Goal: Task Accomplishment & Management: Manage account settings

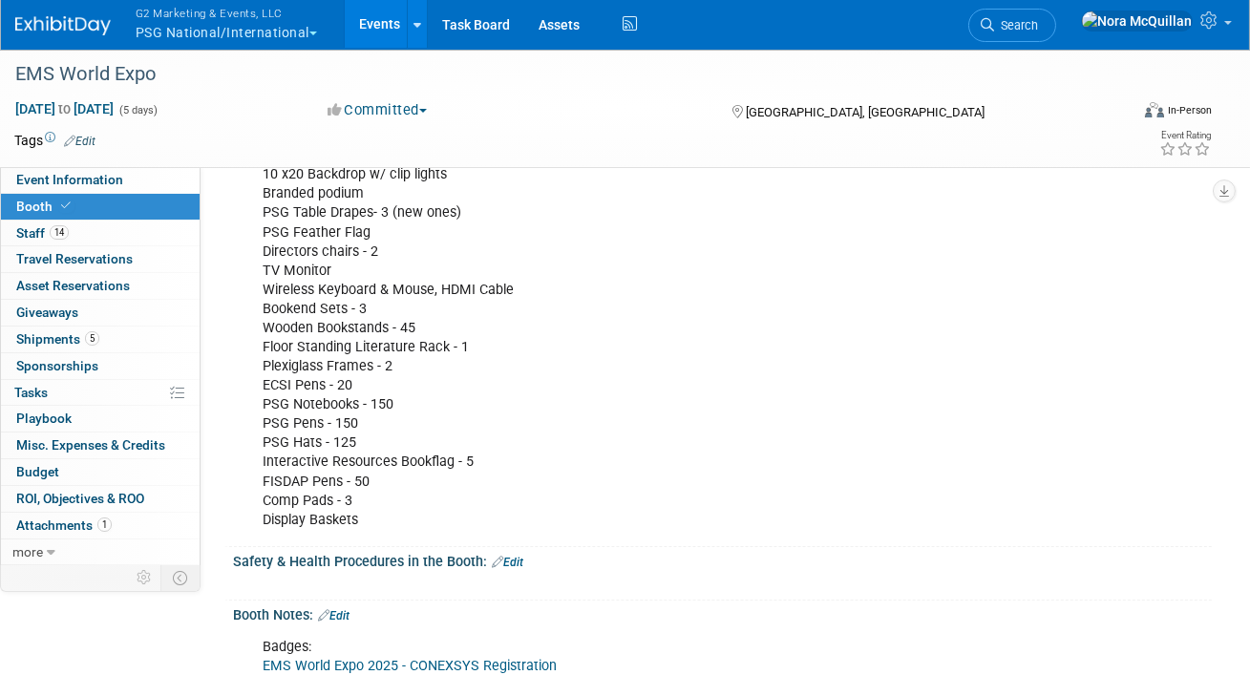
scroll to position [946, 0]
click at [367, 27] on link "Events" at bounding box center [380, 24] width 70 height 48
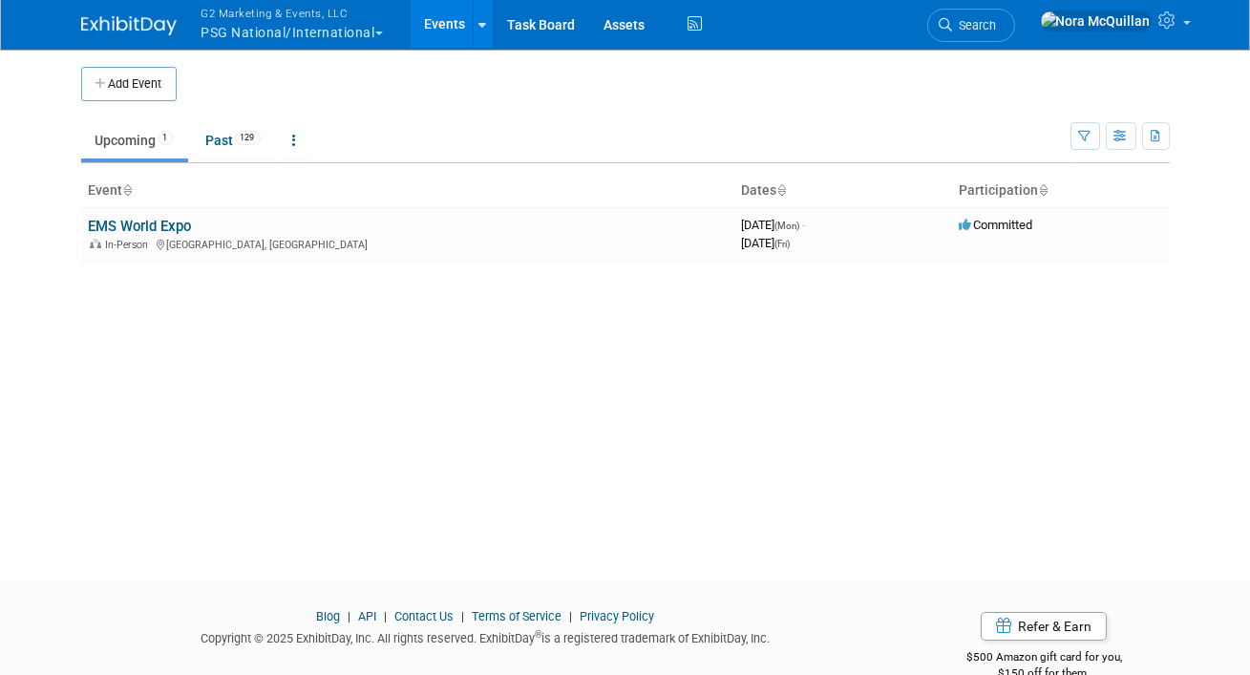
click at [284, 31] on button "G2 Marketing & Events, LLC PSG National/International" at bounding box center [303, 25] width 207 height 50
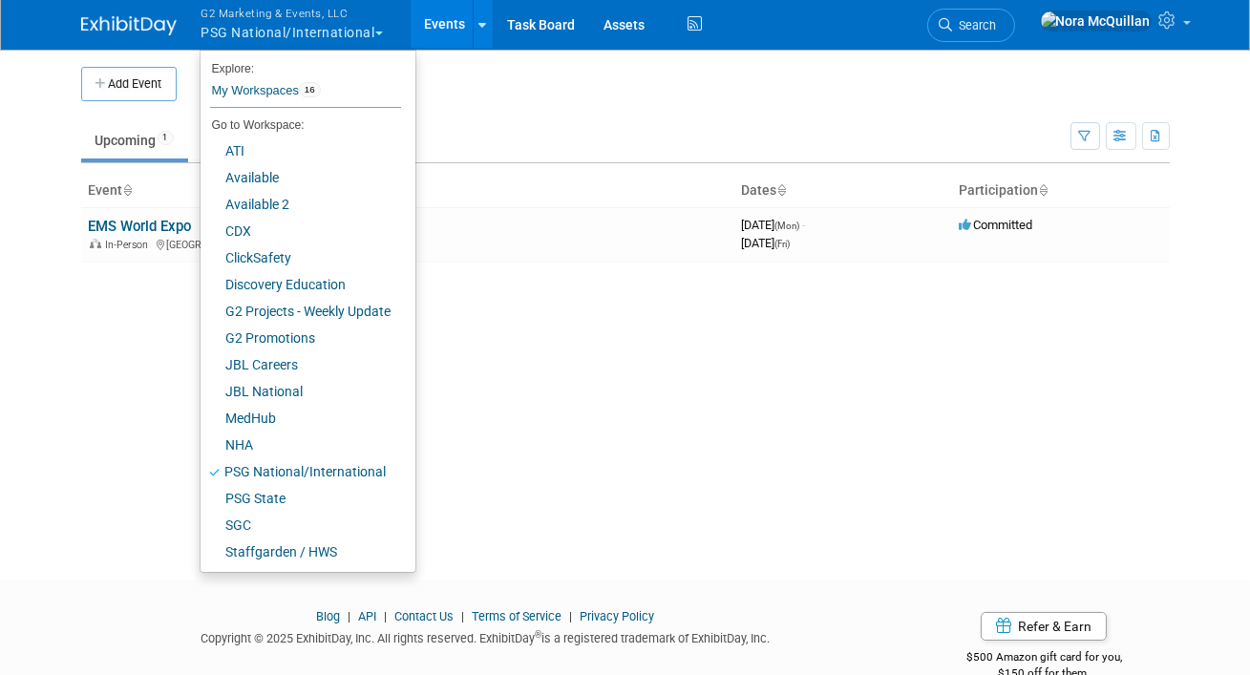
click at [147, 403] on div "Add Event New Event Duplicate Event Warning There is another event in your work…" at bounding box center [625, 297] width 1117 height 498
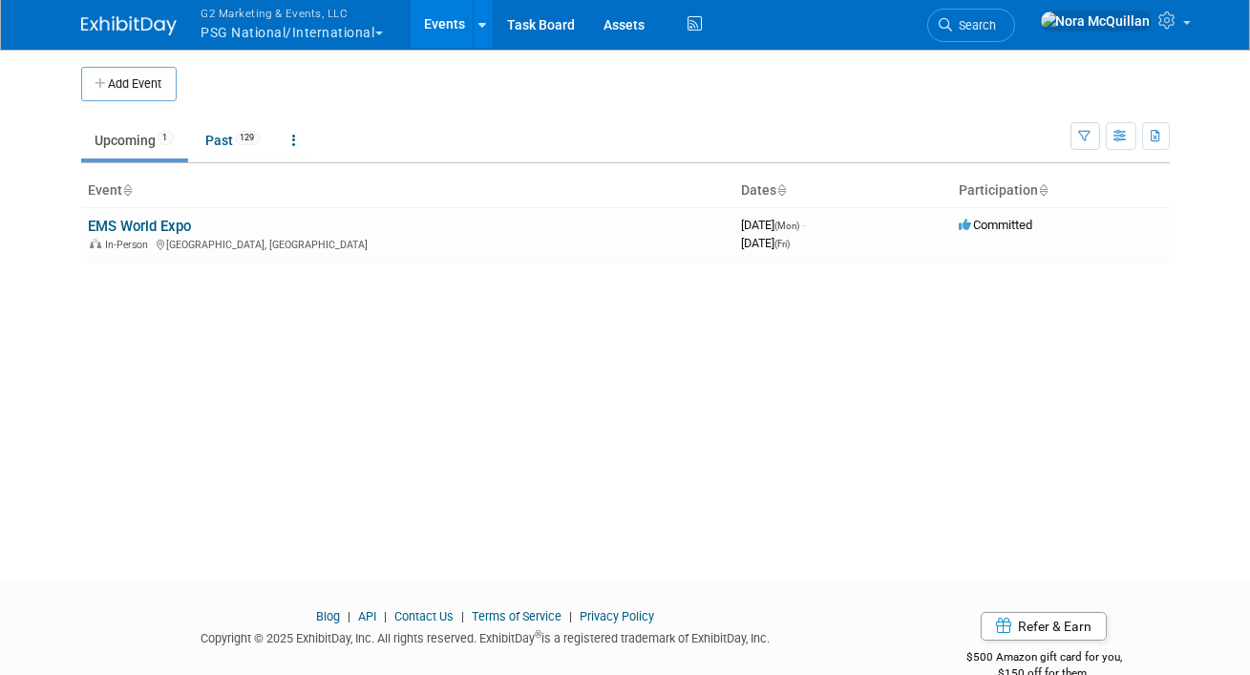
click at [265, 30] on button "G2 Marketing & Events, LLC PSG National/International" at bounding box center [303, 25] width 207 height 50
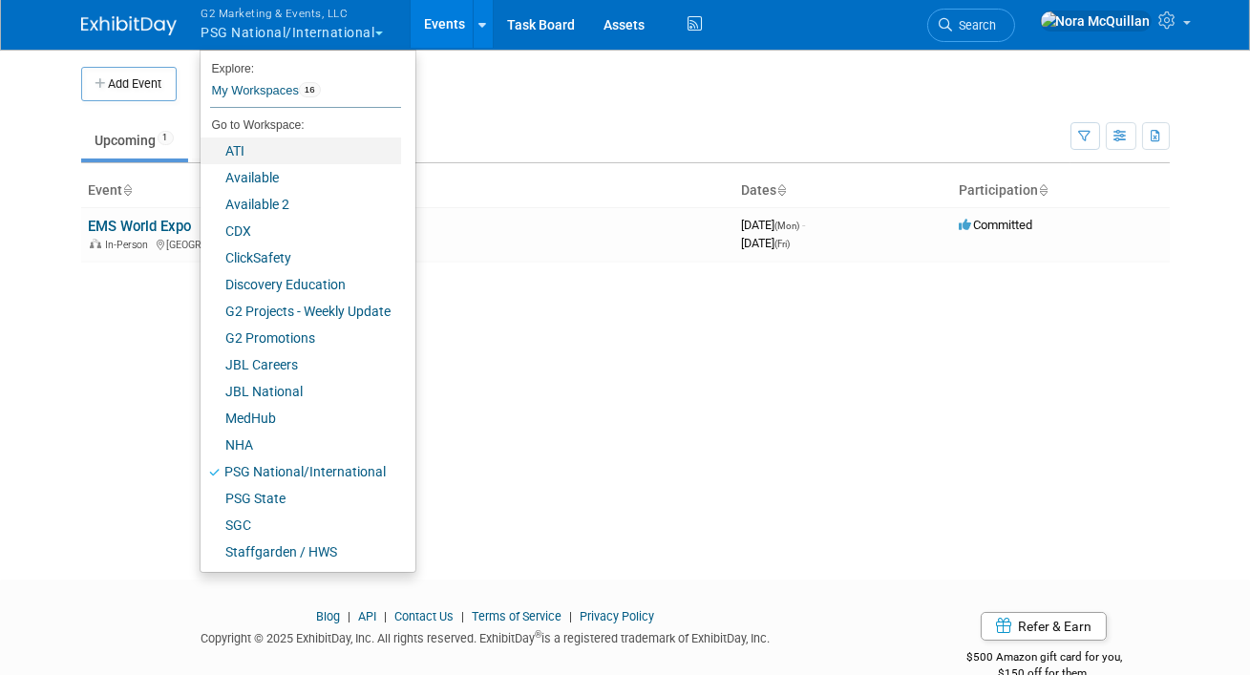
click at [242, 153] on link "ATI" at bounding box center [301, 151] width 201 height 27
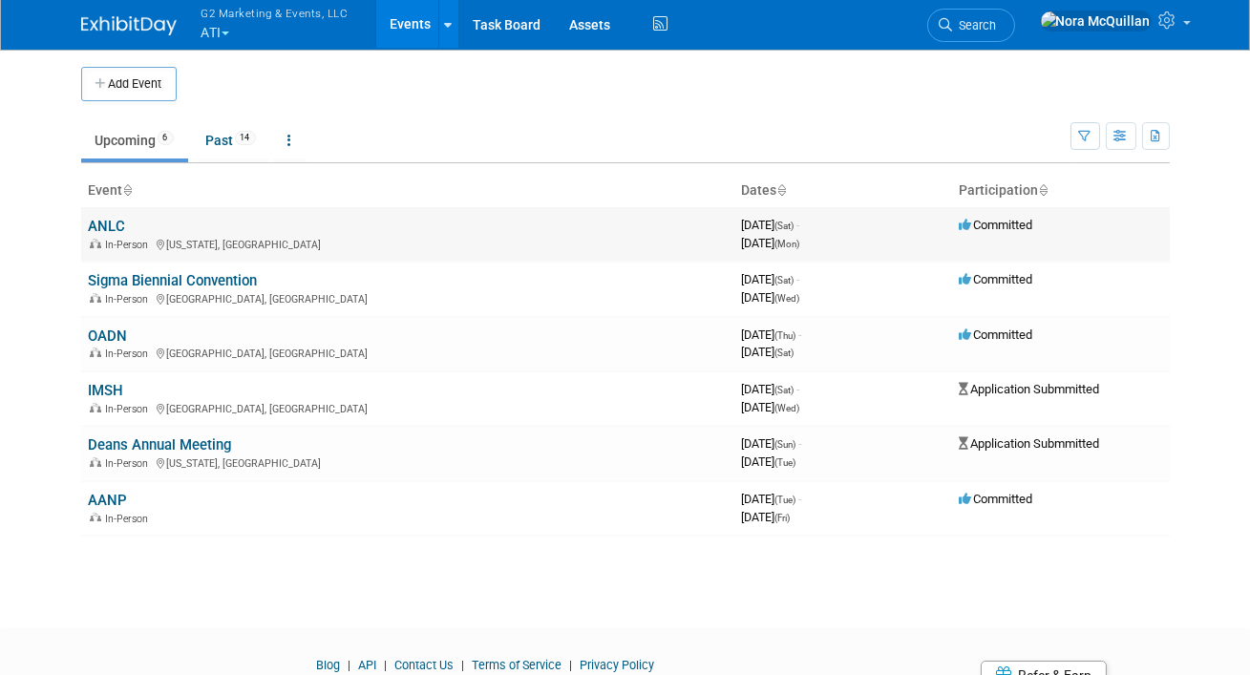
click at [107, 228] on link "ANLC" at bounding box center [107, 226] width 37 height 17
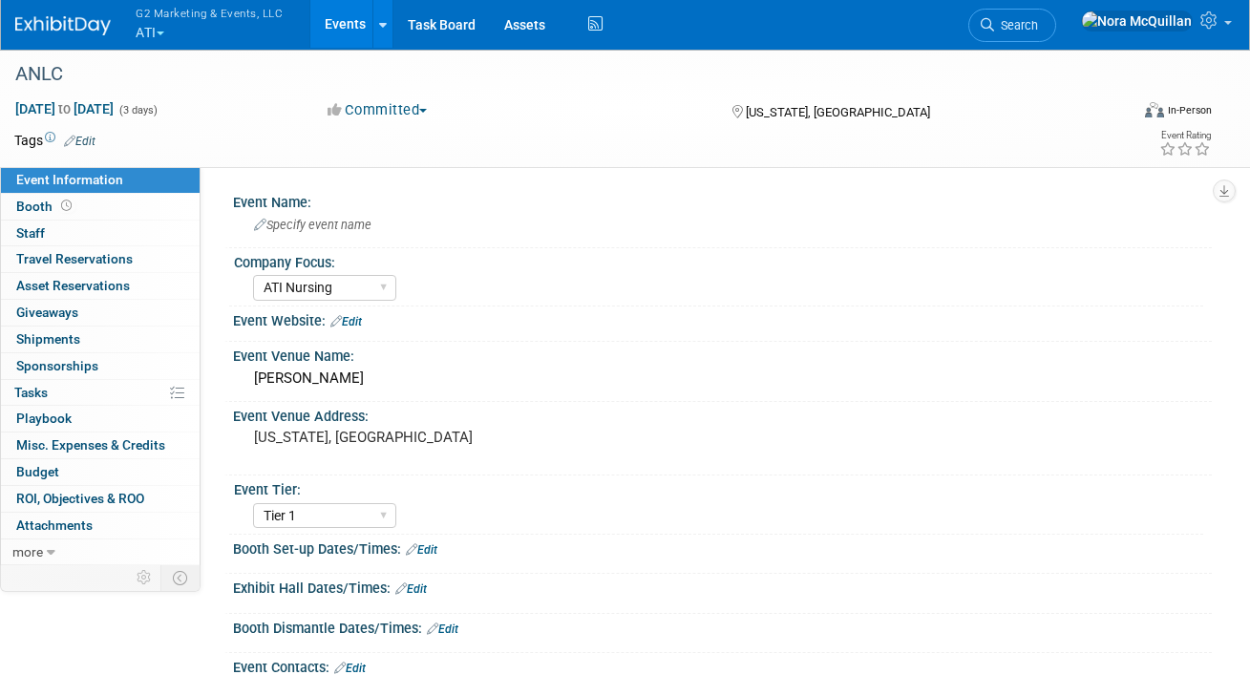
select select "ATI Nursing"
select select "Tier 1"
click at [93, 204] on link "Booth" at bounding box center [100, 207] width 199 height 26
